Goal: Task Accomplishment & Management: Use online tool/utility

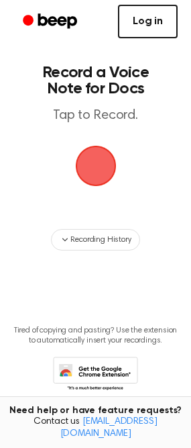
click at [154, 24] on link "Log in" at bounding box center [148, 22] width 60 height 34
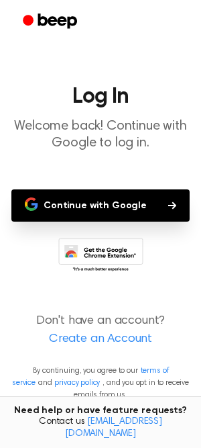
click at [129, 199] on button "Continue with Google" at bounding box center [100, 205] width 178 height 32
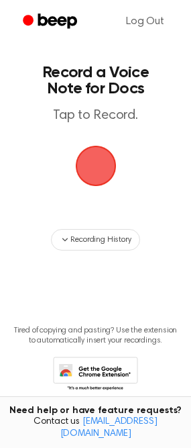
click at [94, 172] on span "button" at bounding box center [95, 166] width 46 height 46
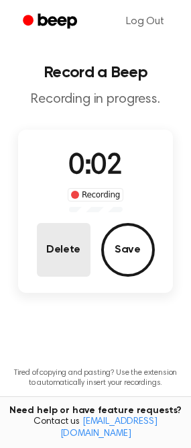
click at [60, 239] on button "Delete" at bounding box center [64, 250] width 54 height 54
